Goal: Task Accomplishment & Management: Manage account settings

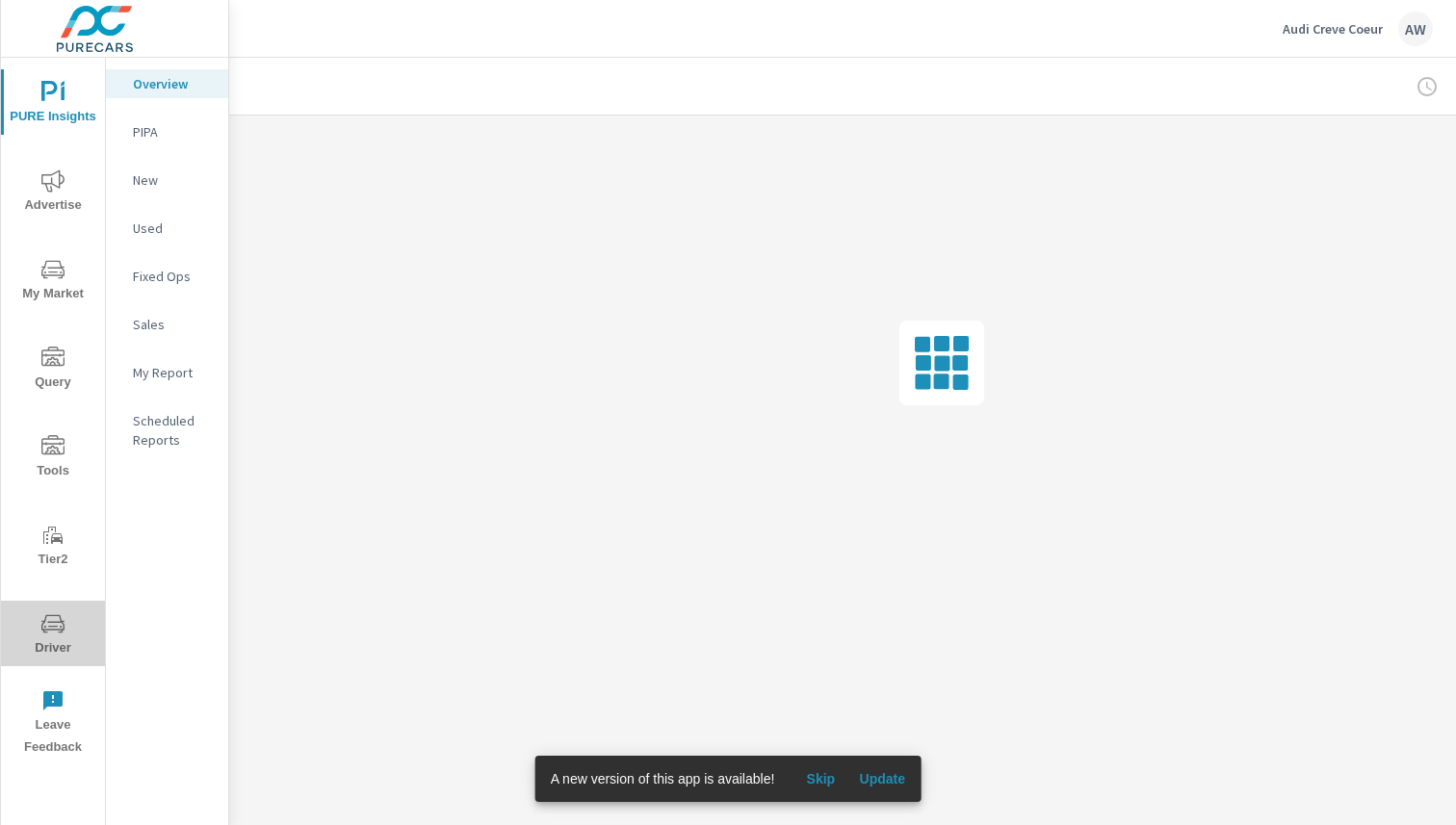
click at [51, 624] on icon "nav menu" at bounding box center [53, 624] width 24 height 24
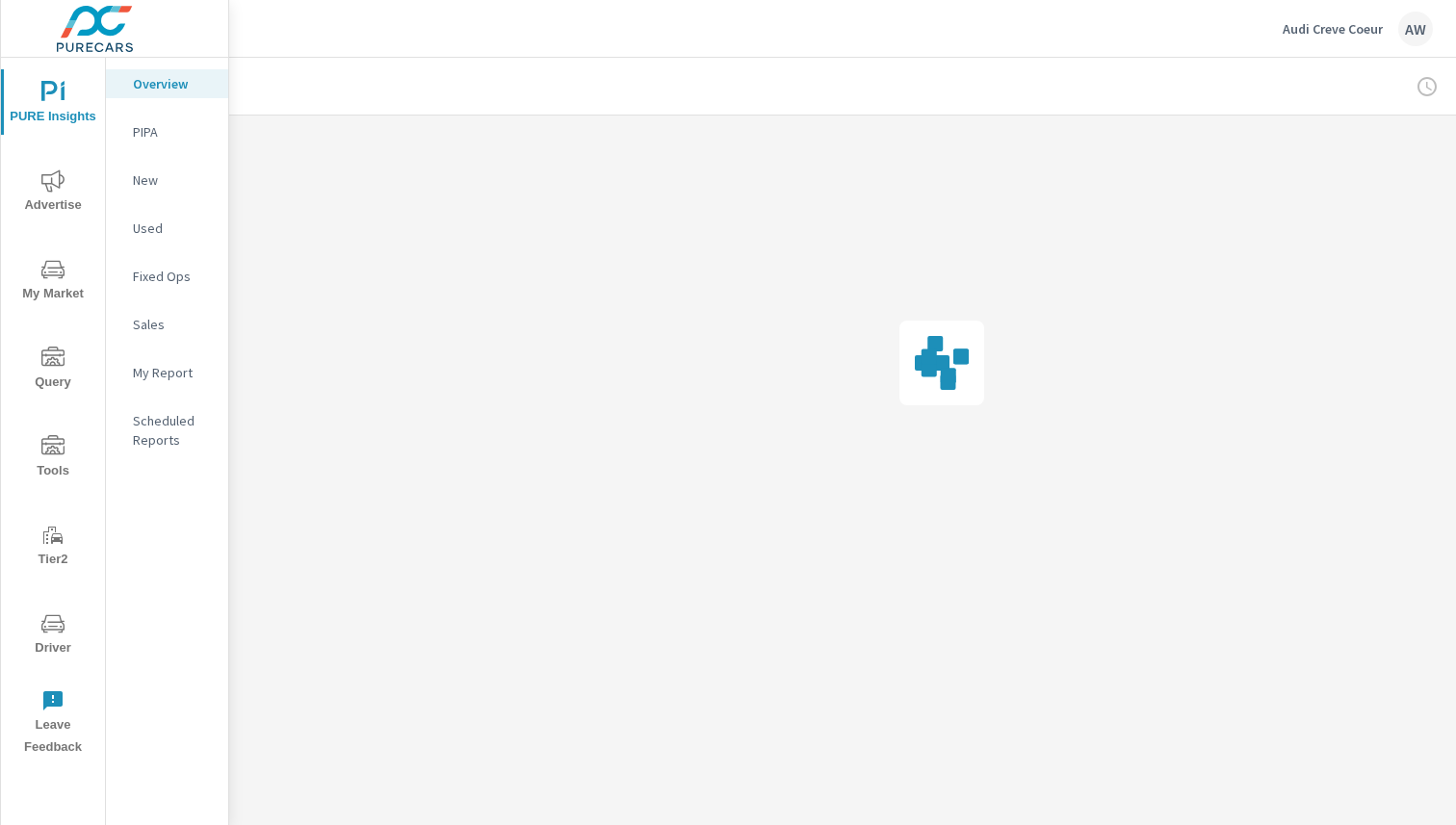
click at [1408, 29] on div "AW" at bounding box center [1415, 28] width 34 height 34
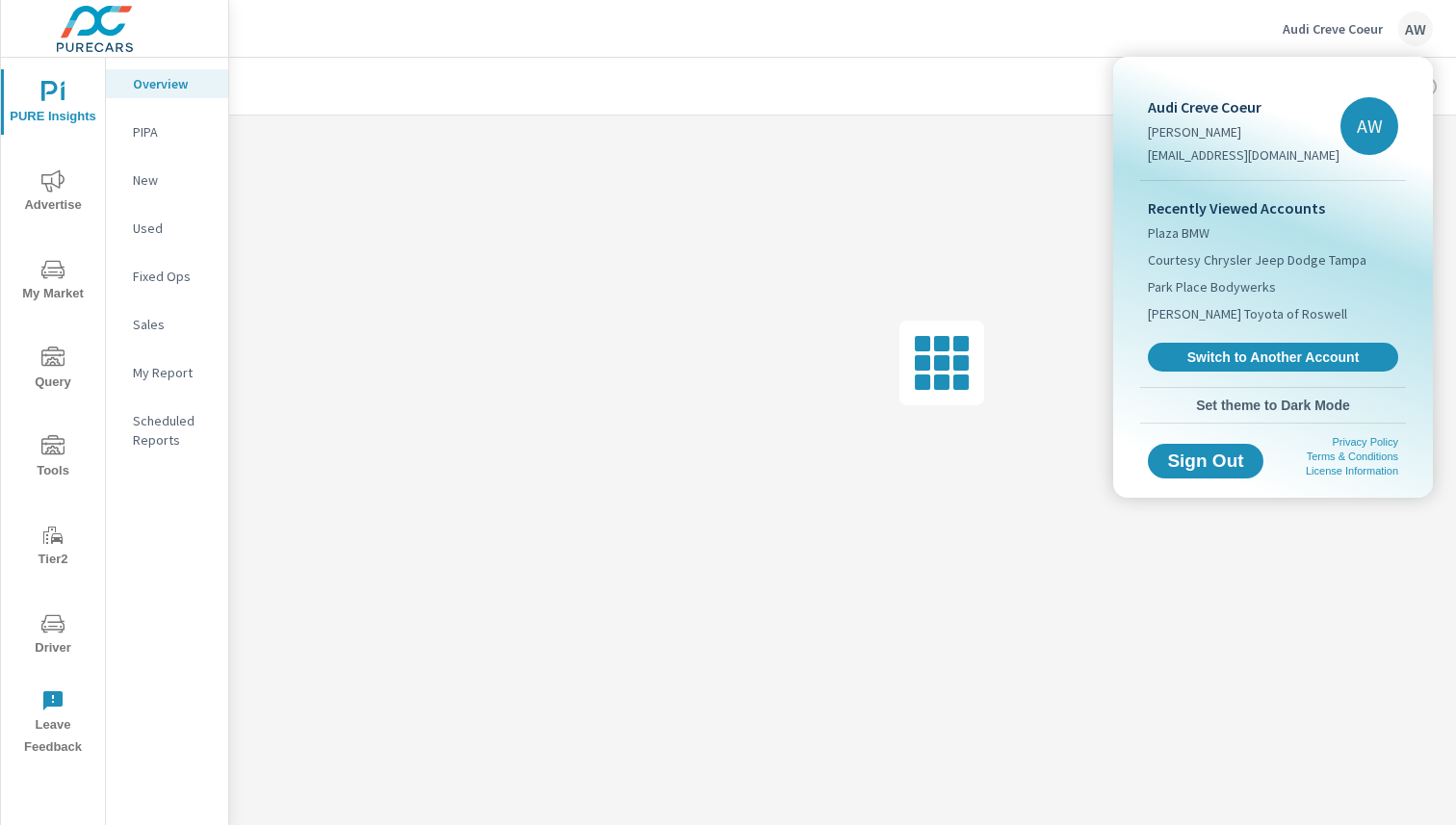
click at [1408, 29] on div at bounding box center [728, 412] width 1456 height 825
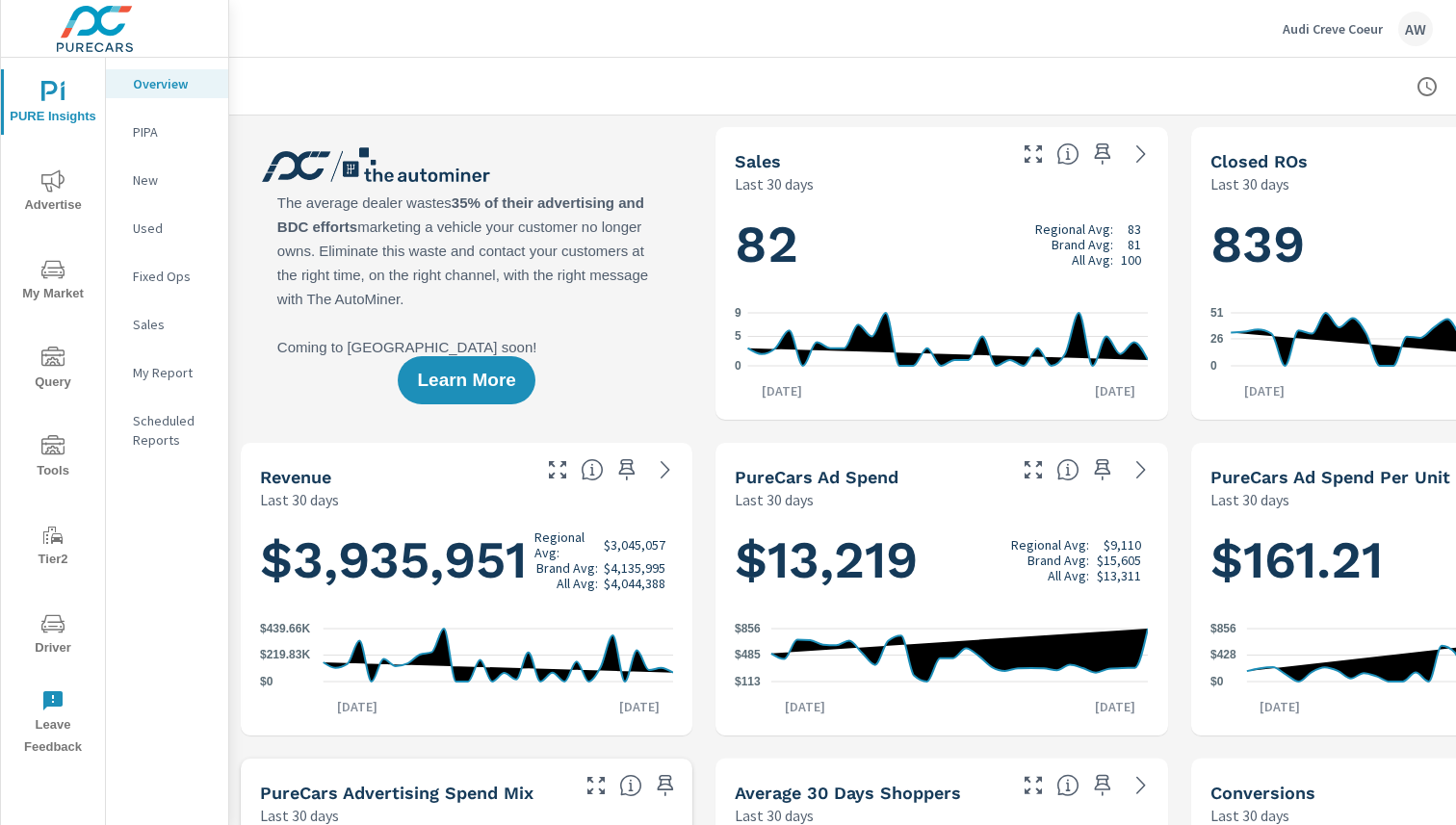
click at [1347, 23] on p "Audi Creve Coeur" at bounding box center [1333, 29] width 100 height 18
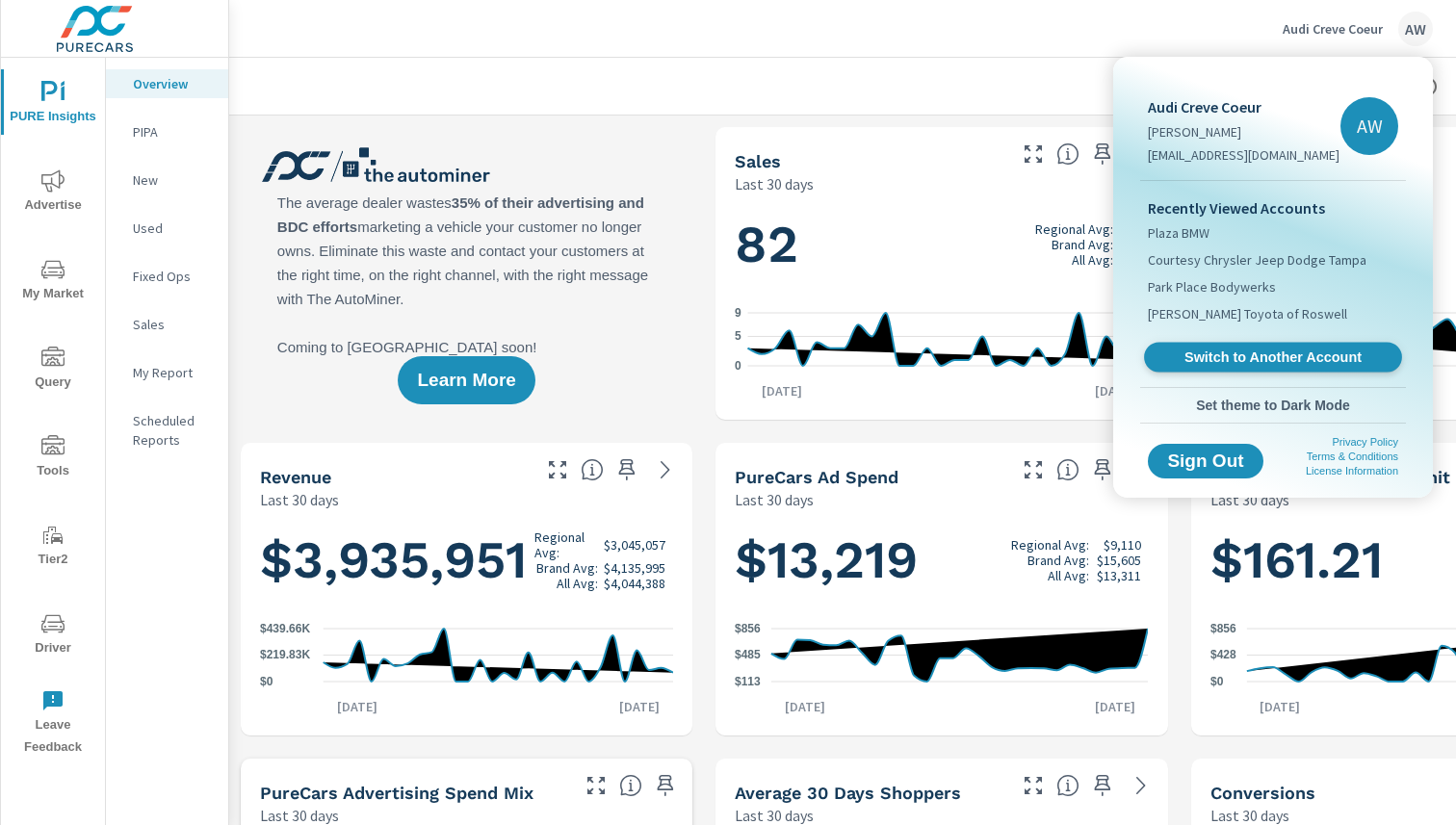
click at [1224, 347] on link "Switch to Another Account" at bounding box center [1272, 358] width 258 height 29
